Goal: Transaction & Acquisition: Purchase product/service

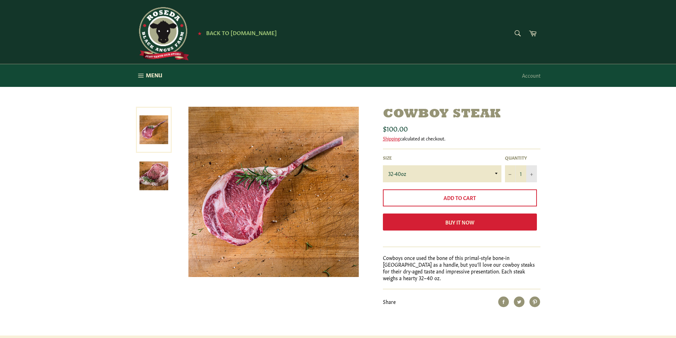
click at [532, 174] on icon "Increase item quantity by one" at bounding box center [531, 175] width 3 height 3
type input "2"
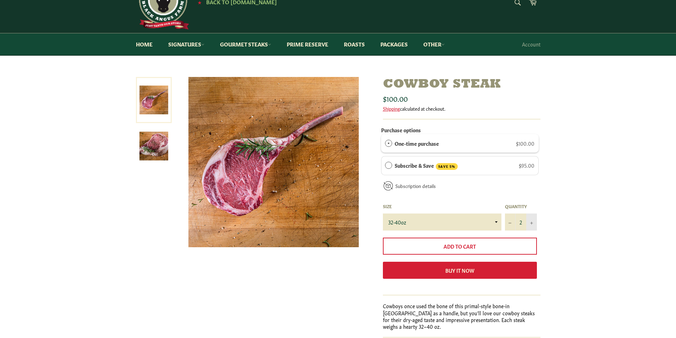
scroll to position [106, 0]
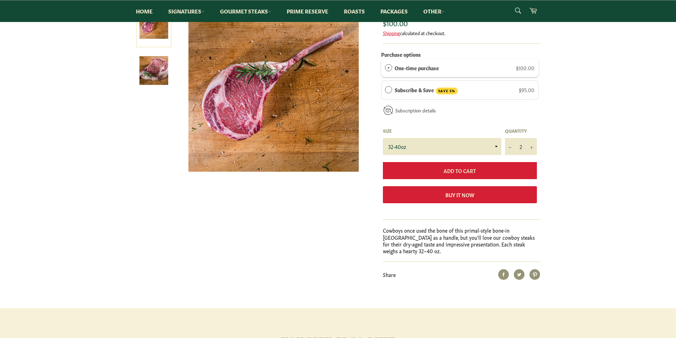
click at [469, 172] on span "Add to Cart" at bounding box center [460, 170] width 32 height 7
click at [476, 168] on span "Add to Cart" at bounding box center [460, 170] width 32 height 7
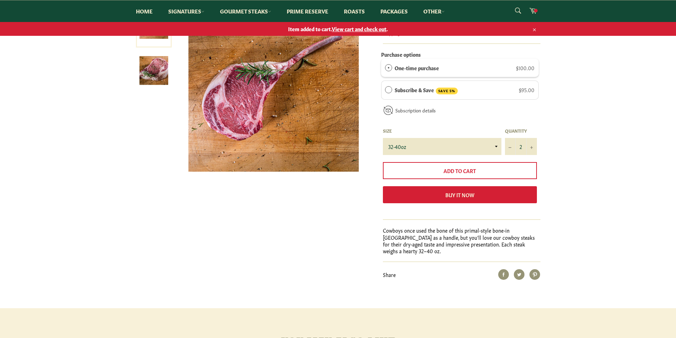
click at [359, 28] on span "View cart and check out" at bounding box center [359, 28] width 55 height 7
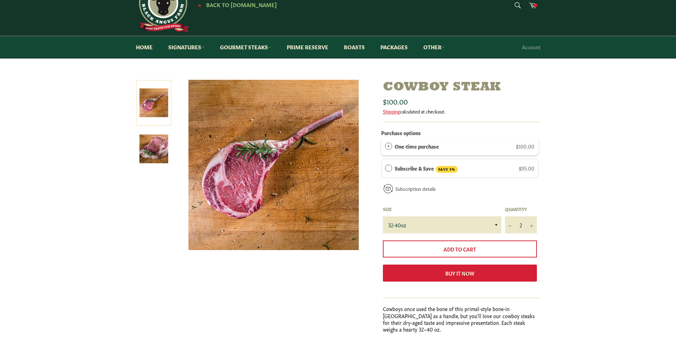
scroll to position [0, 0]
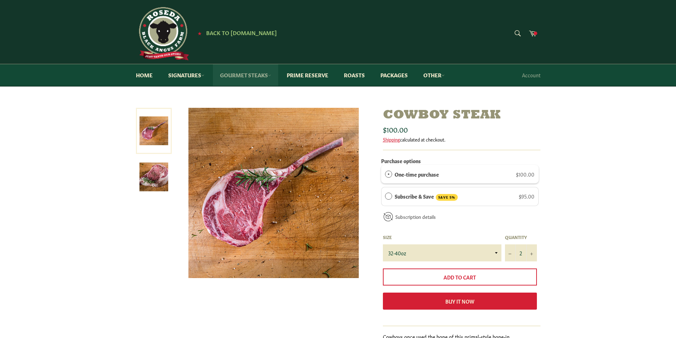
click at [247, 72] on link "Gourmet Steaks" at bounding box center [245, 75] width 65 height 22
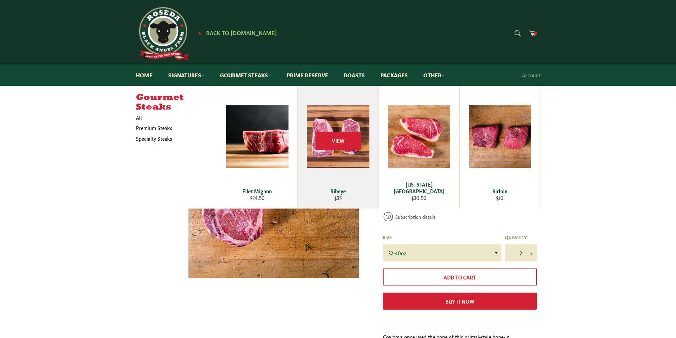
click at [341, 158] on div "View" at bounding box center [338, 147] width 80 height 122
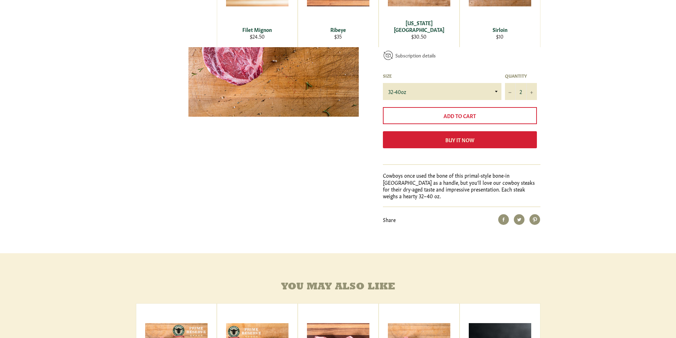
scroll to position [32, 0]
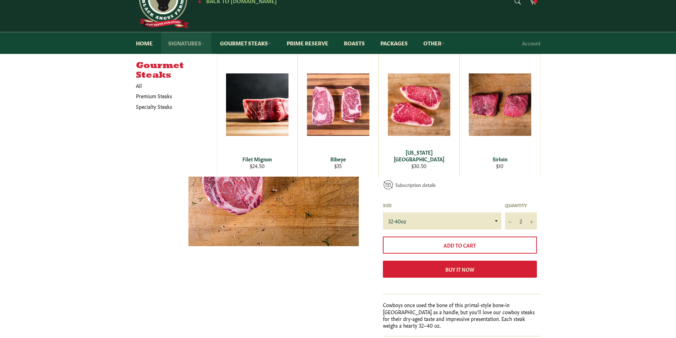
click at [187, 39] on link "Signatures" at bounding box center [186, 43] width 50 height 22
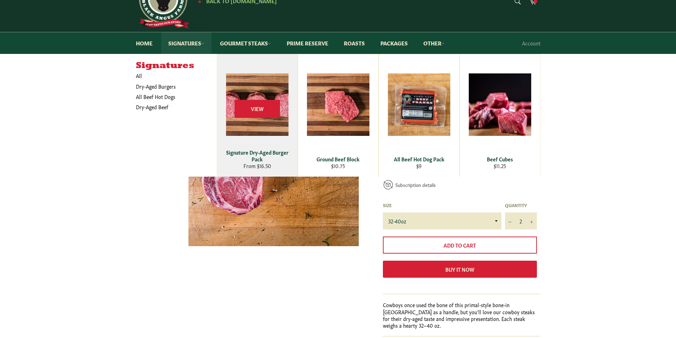
scroll to position [0, 0]
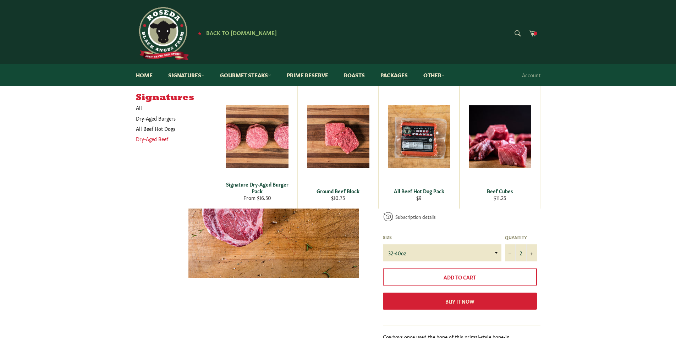
click at [151, 136] on link "Dry-Aged Beef" at bounding box center [170, 139] width 77 height 10
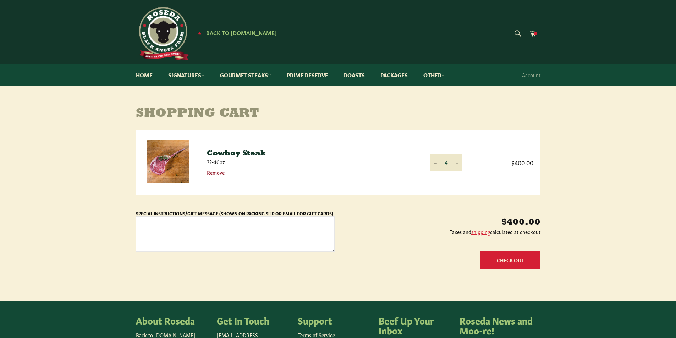
click at [215, 170] on link "Remove" at bounding box center [216, 172] width 18 height 7
